Goal: Task Accomplishment & Management: Manage account settings

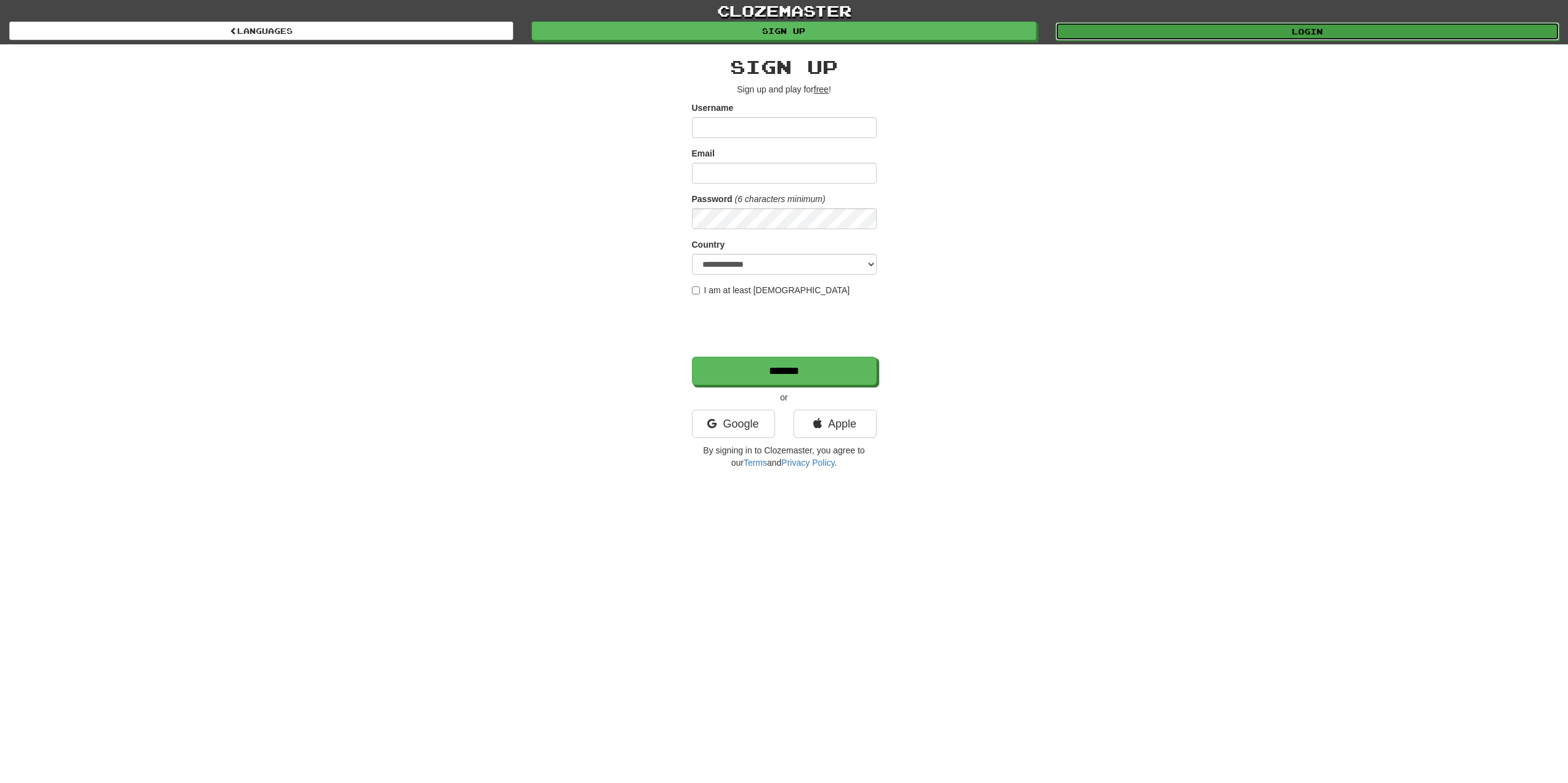
click at [1270, 36] on link "Login" at bounding box center [1307, 31] width 504 height 19
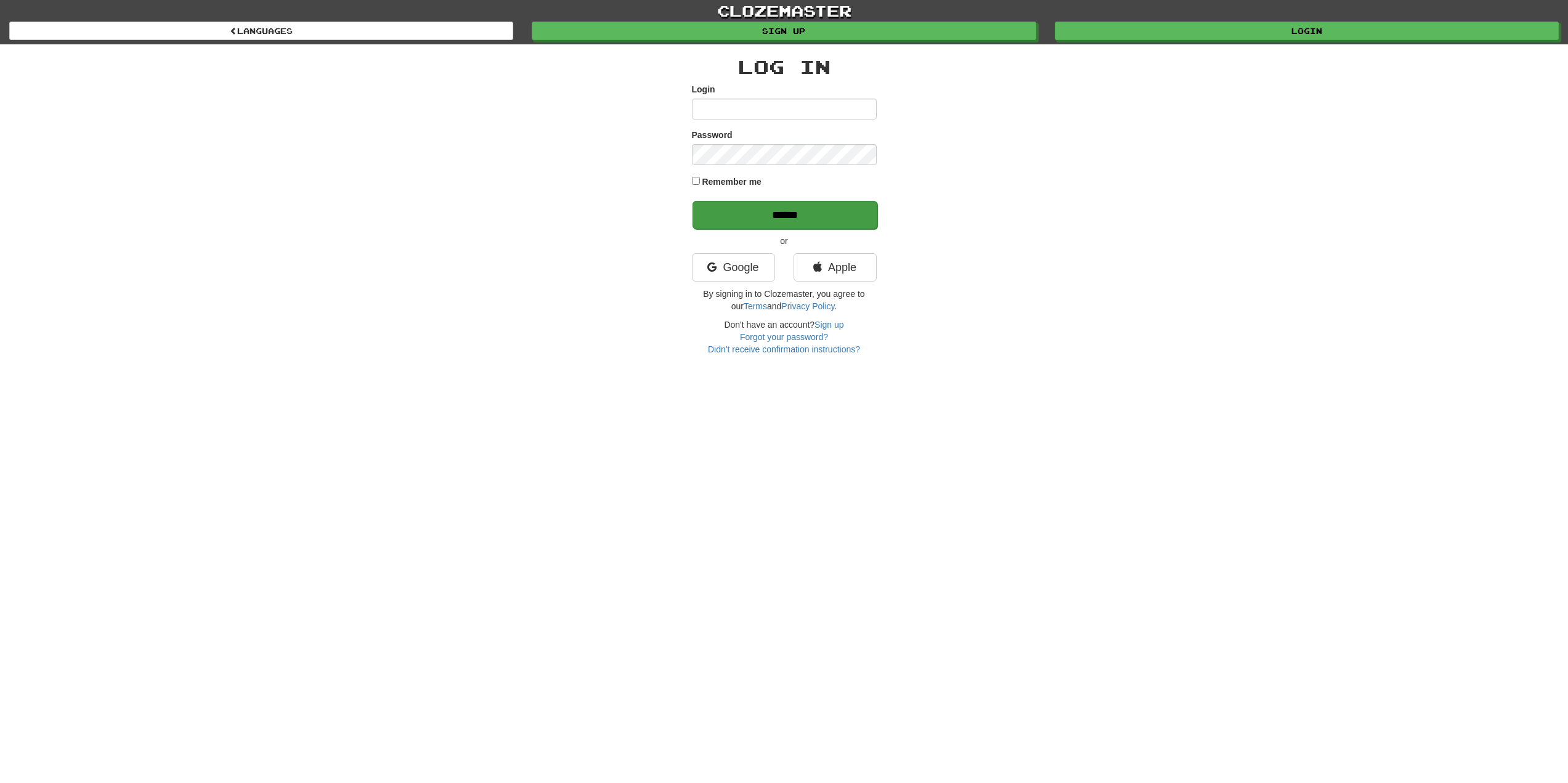
type input "******"
click at [798, 218] on input "******" at bounding box center [784, 215] width 185 height 28
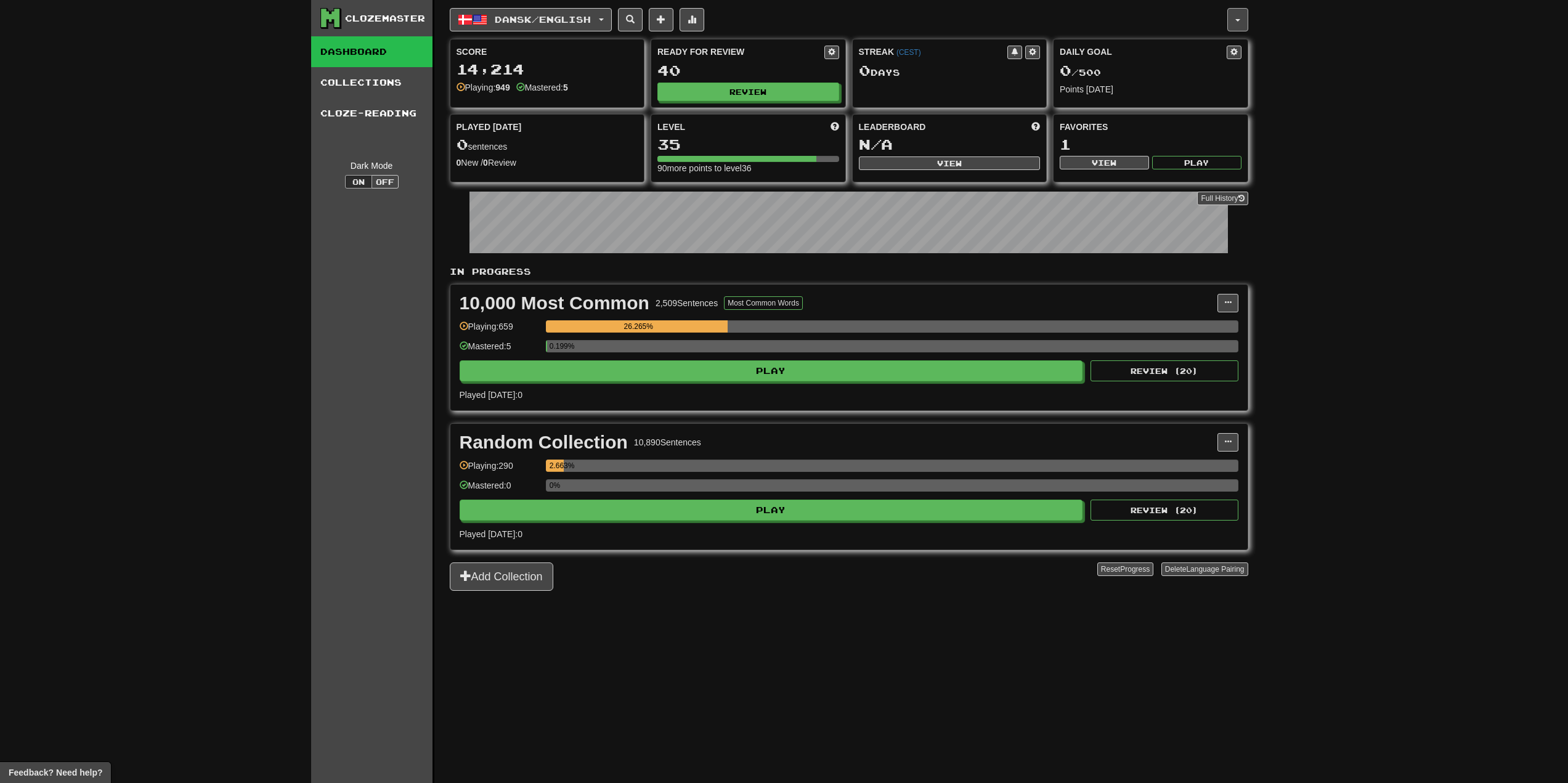
click at [1237, 17] on button "button" at bounding box center [1238, 20] width 21 height 23
drag, startPoint x: 1237, startPoint y: 18, endPoint x: 1280, endPoint y: 54, distance: 56.1
click at [1312, 43] on div "Clozemaster Dashboard Collections Cloze-Reading Dark Mode On Off Dashboard Coll…" at bounding box center [784, 392] width 1568 height 783
click at [1229, 17] on button "button" at bounding box center [1238, 20] width 21 height 23
click at [1155, 85] on link "Account" at bounding box center [1182, 85] width 129 height 16
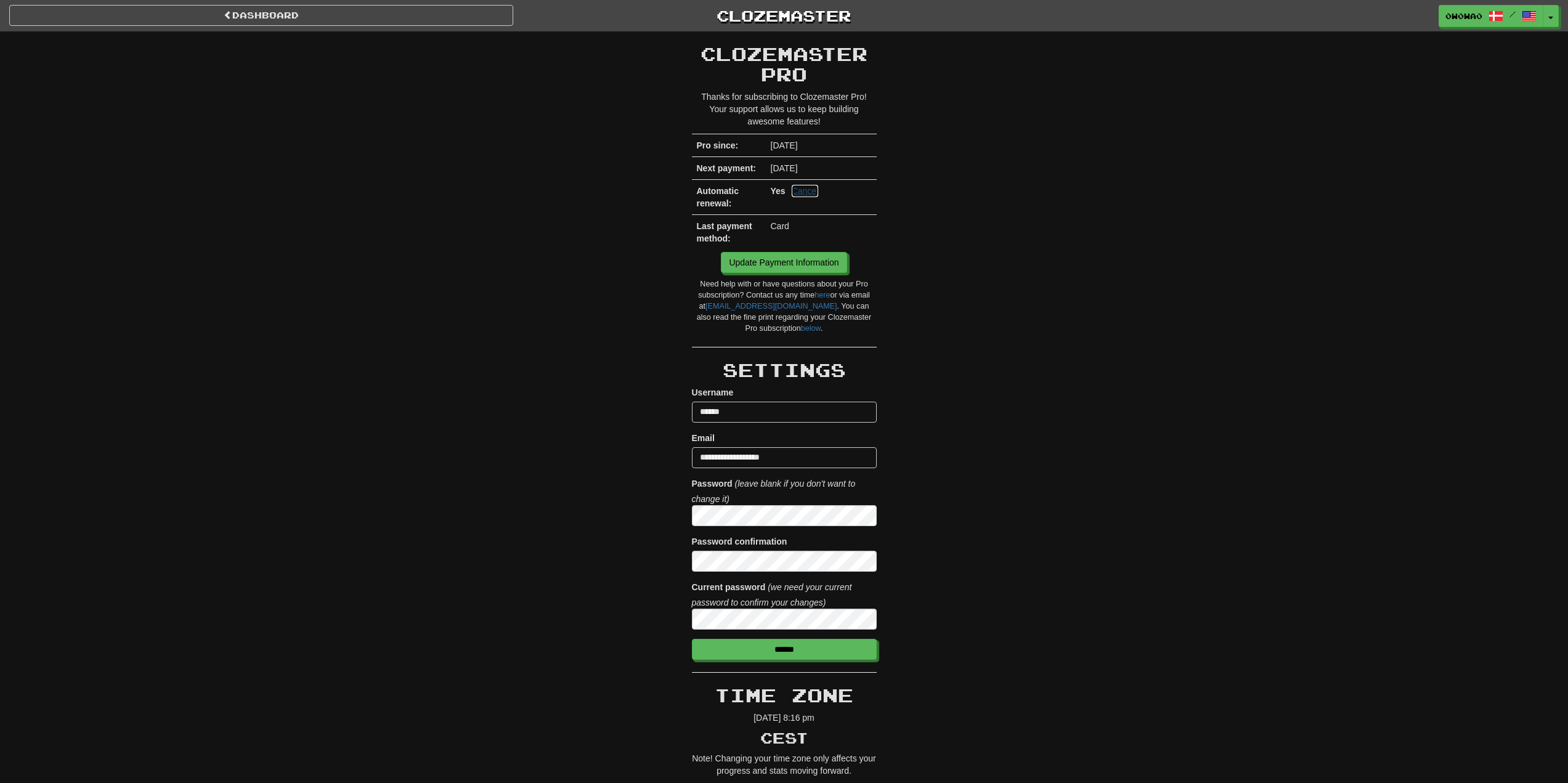
click at [808, 191] on link "Cancel" at bounding box center [805, 191] width 27 height 12
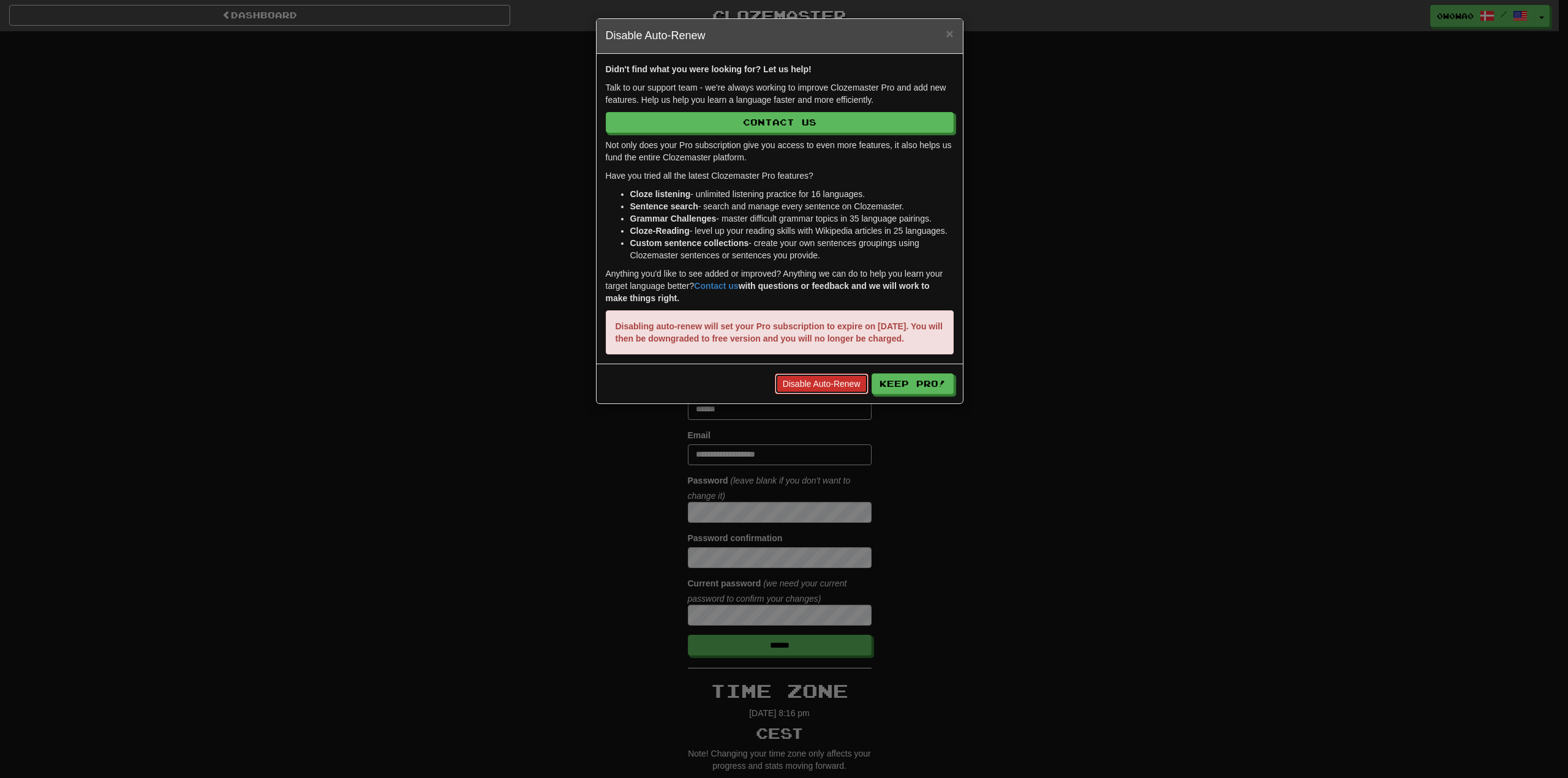
click at [845, 394] on link "Disable Auto-Renew" at bounding box center [821, 383] width 94 height 21
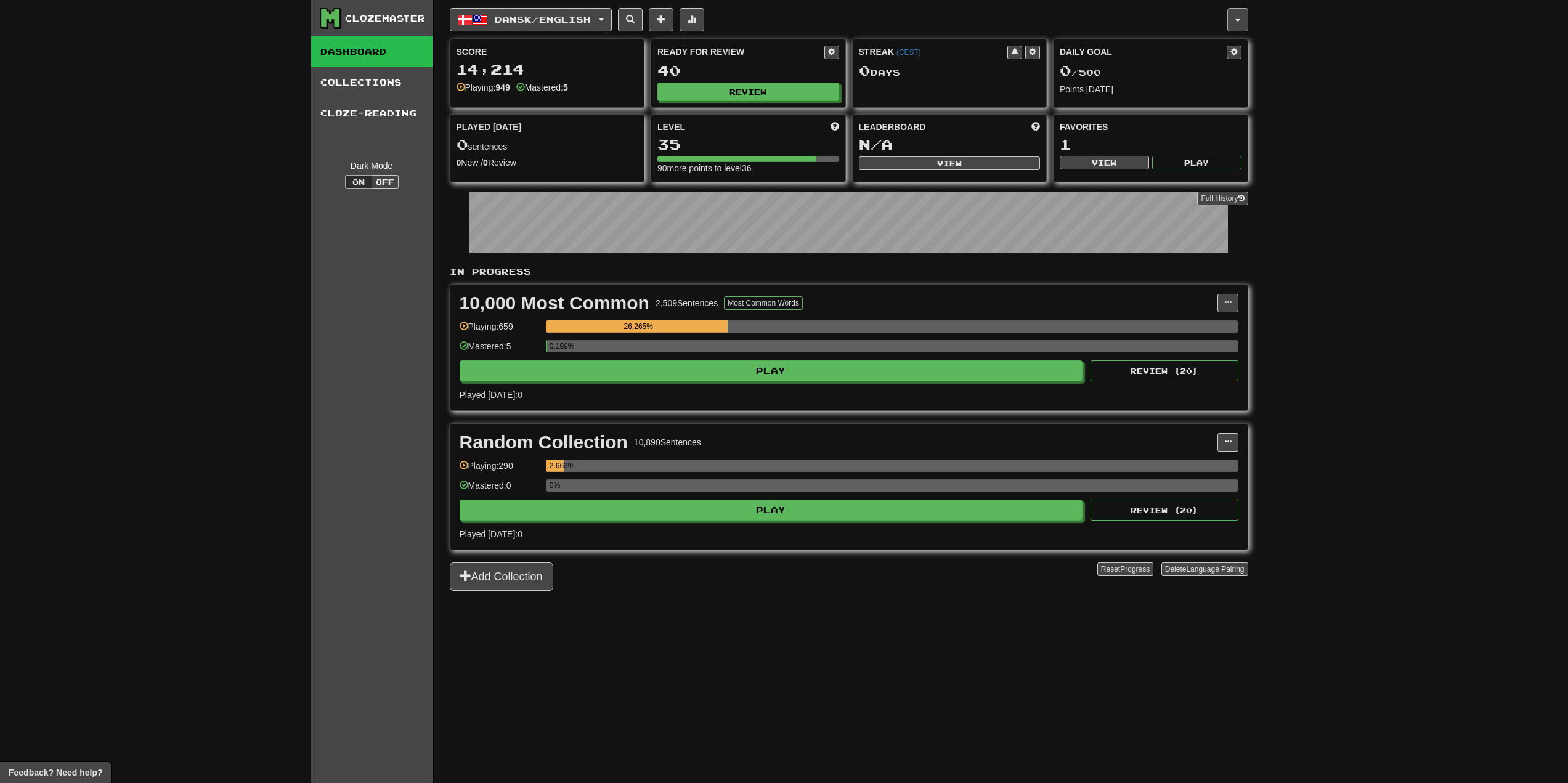
click at [1246, 19] on button "button" at bounding box center [1238, 20] width 21 height 23
click at [1166, 86] on link "Account" at bounding box center [1182, 85] width 129 height 16
